Goal: Task Accomplishment & Management: Manage account settings

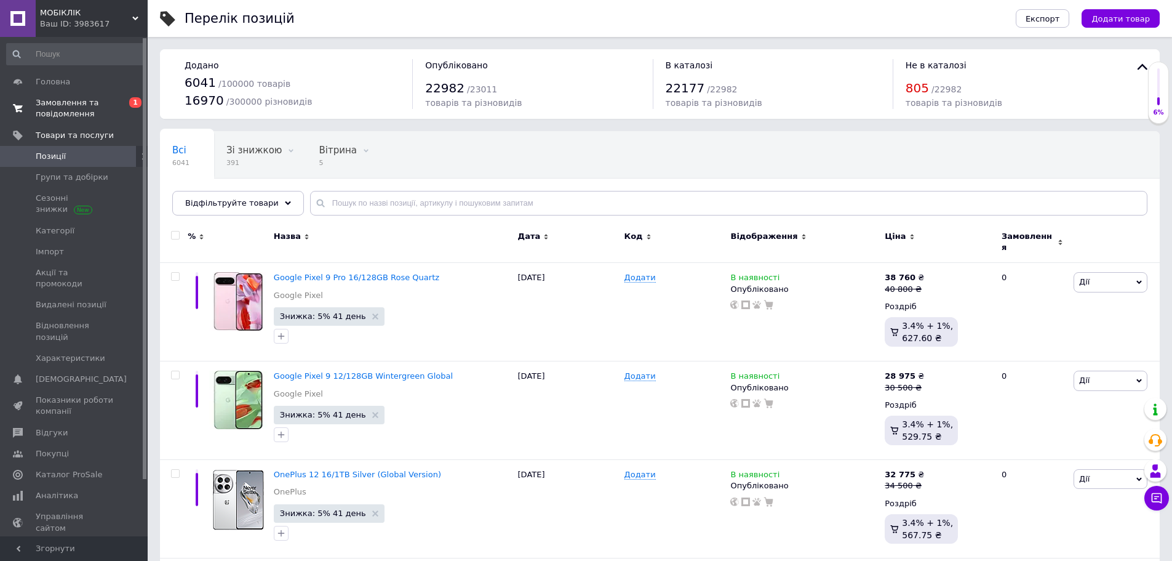
click at [60, 112] on span "Замовлення та повідомлення" at bounding box center [75, 108] width 78 height 22
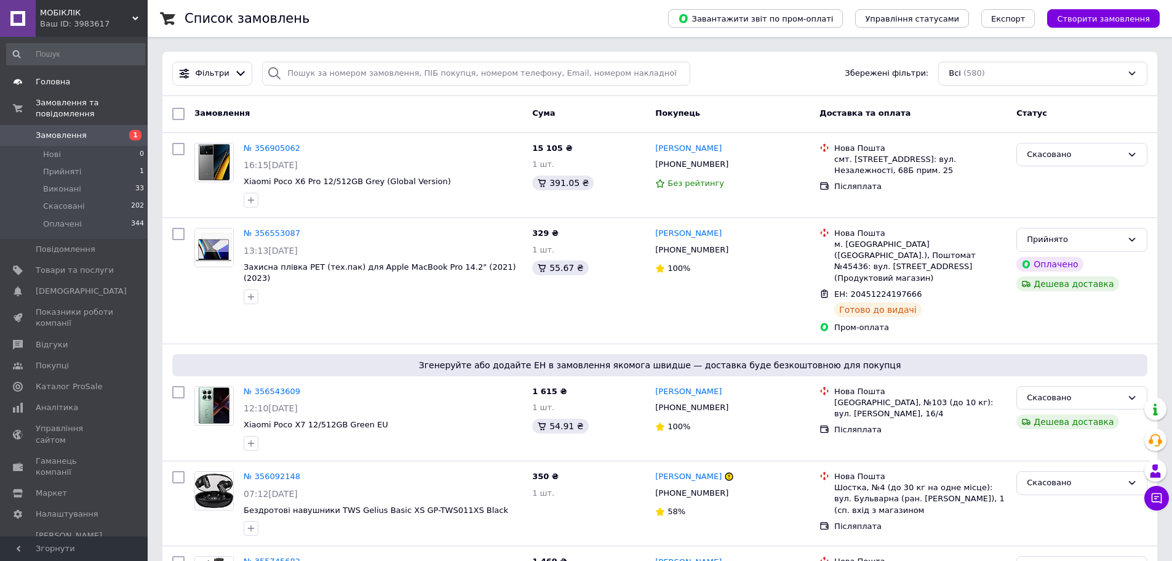
click at [45, 82] on span "Головна" at bounding box center [53, 81] width 34 height 11
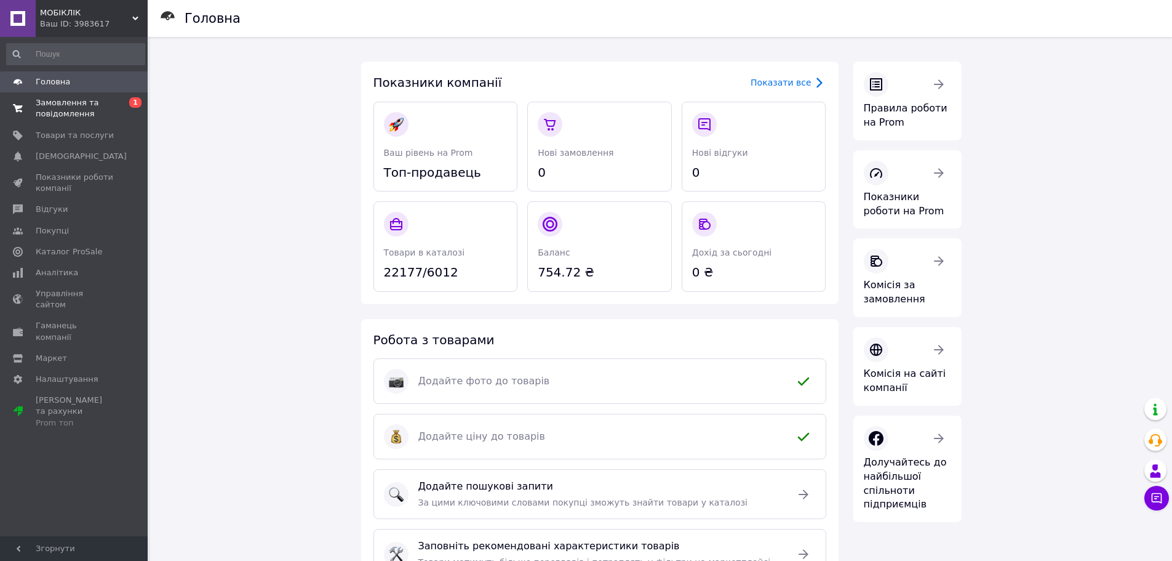
click at [48, 108] on span "Замовлення та повідомлення" at bounding box center [75, 108] width 78 height 22
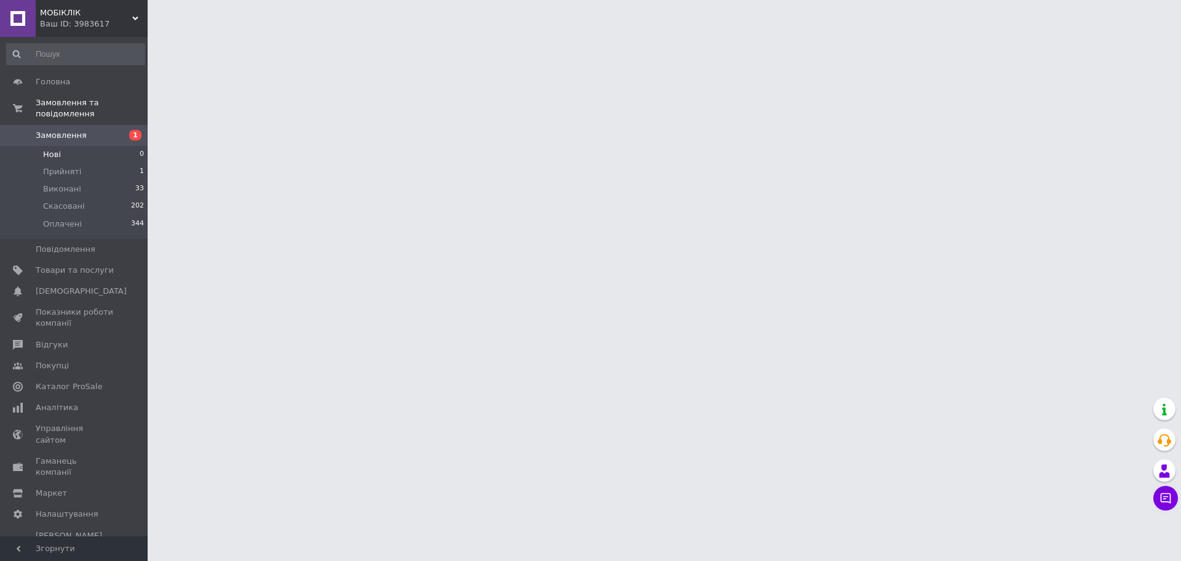
click at [73, 146] on li "Нові 0" at bounding box center [75, 154] width 151 height 17
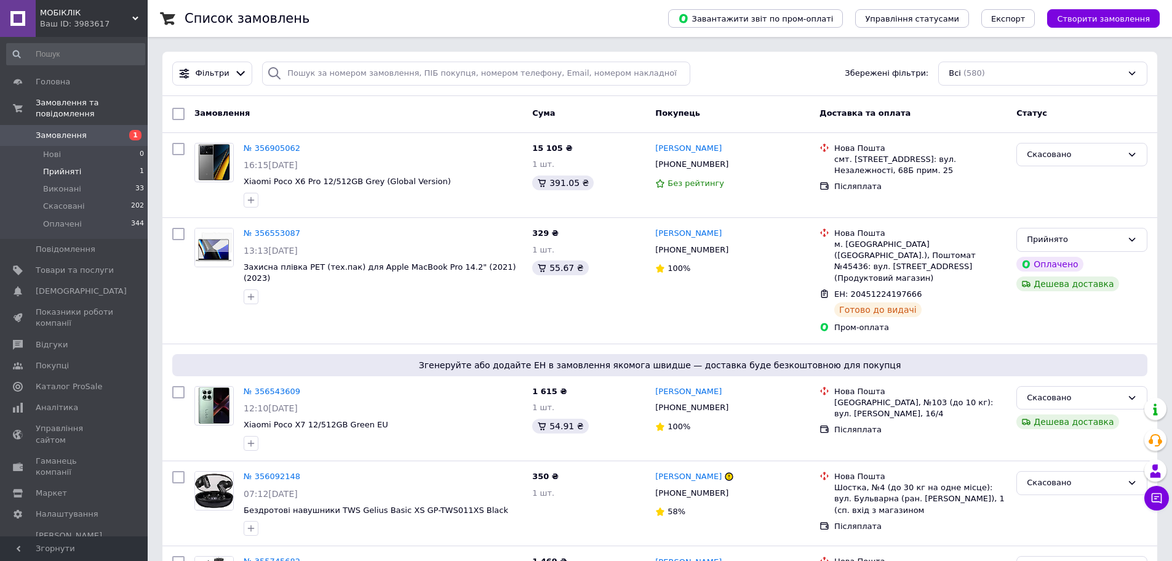
click at [66, 166] on span "Прийняті" at bounding box center [62, 171] width 38 height 11
click at [67, 166] on span "Прийняті" at bounding box center [62, 171] width 38 height 11
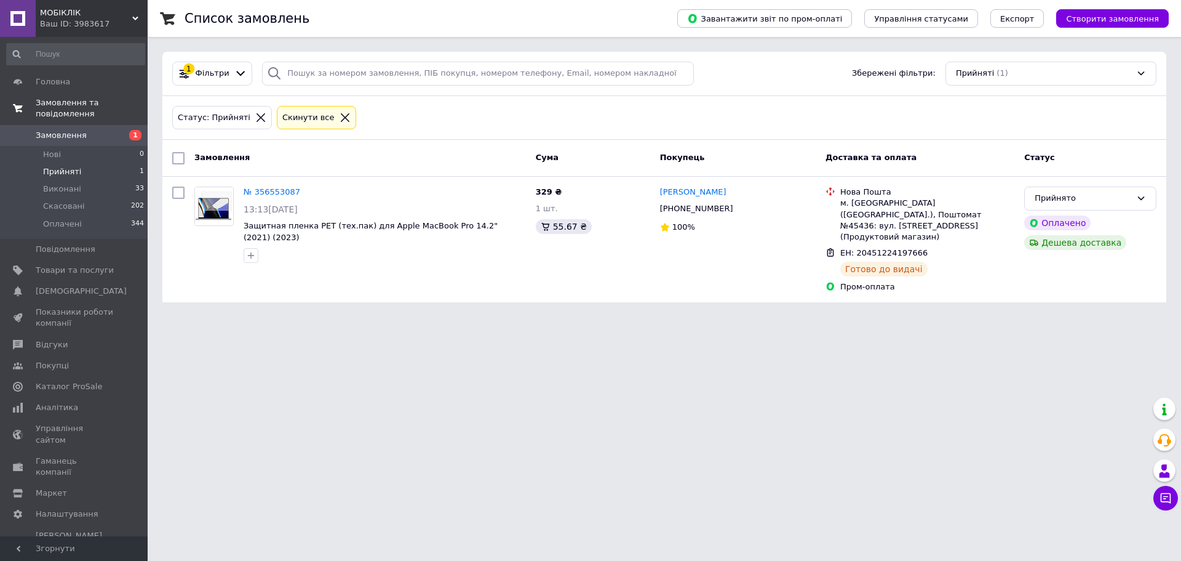
click at [61, 96] on link "Замовлення та повідомлення" at bounding box center [75, 108] width 151 height 32
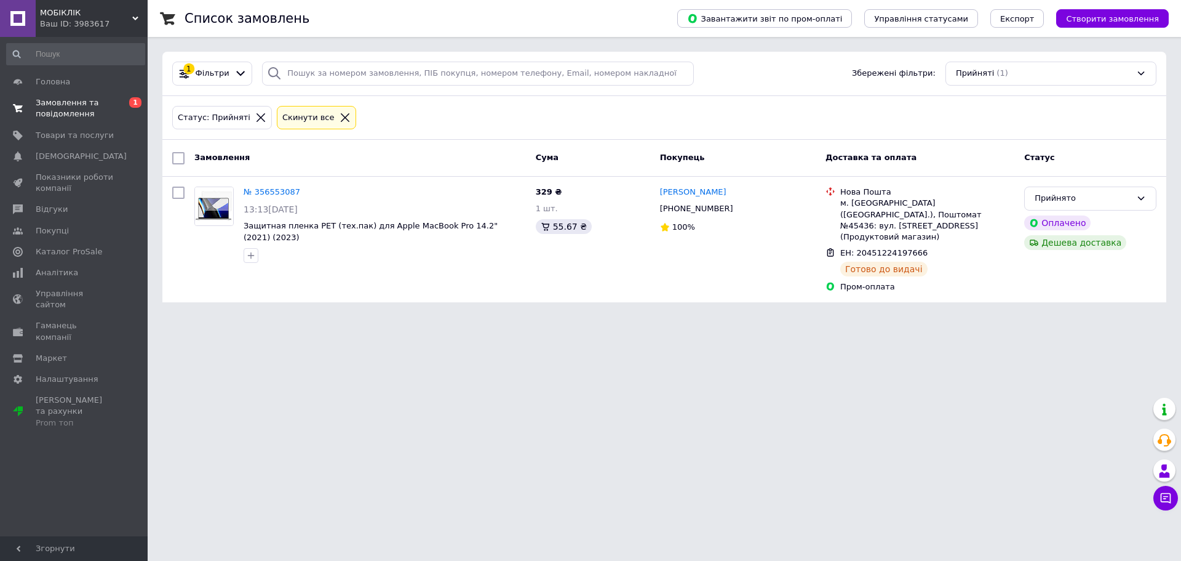
click at [61, 109] on span "Замовлення та повідомлення" at bounding box center [75, 108] width 78 height 22
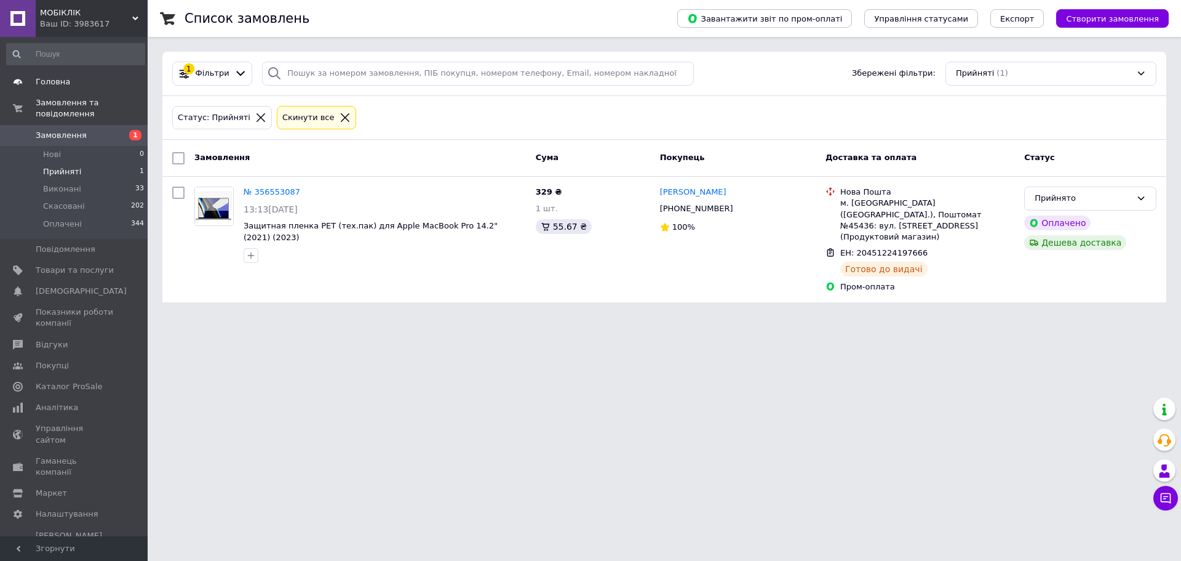
click at [52, 76] on span "Головна" at bounding box center [53, 81] width 34 height 11
